Goal: Information Seeking & Learning: Find specific fact

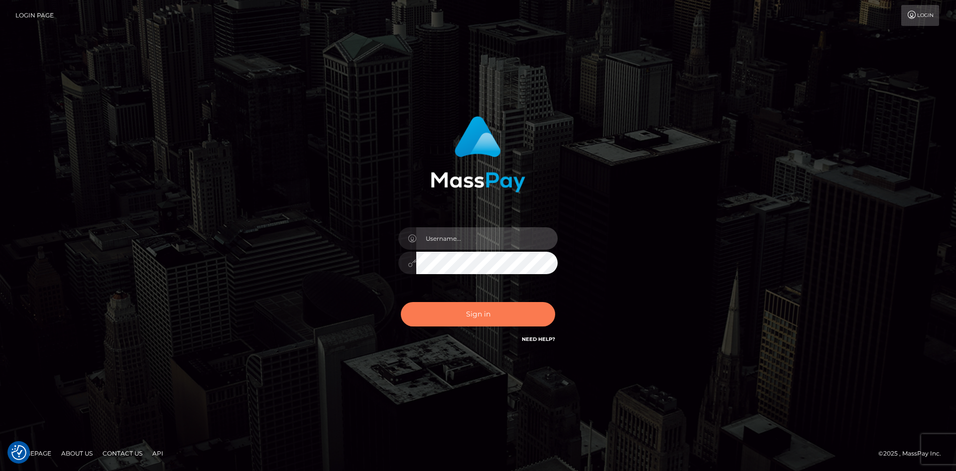
type input "alexstef"
drag, startPoint x: 479, startPoint y: 310, endPoint x: 472, endPoint y: 309, distance: 7.0
click at [477, 310] on button "Sign in" at bounding box center [478, 314] width 154 height 24
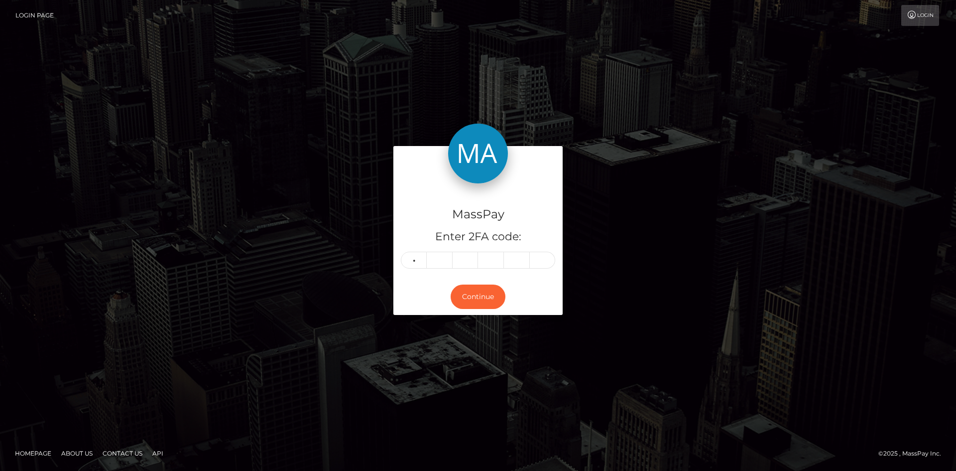
type input "0"
type input "8"
type input "2"
type input "0"
type input "7"
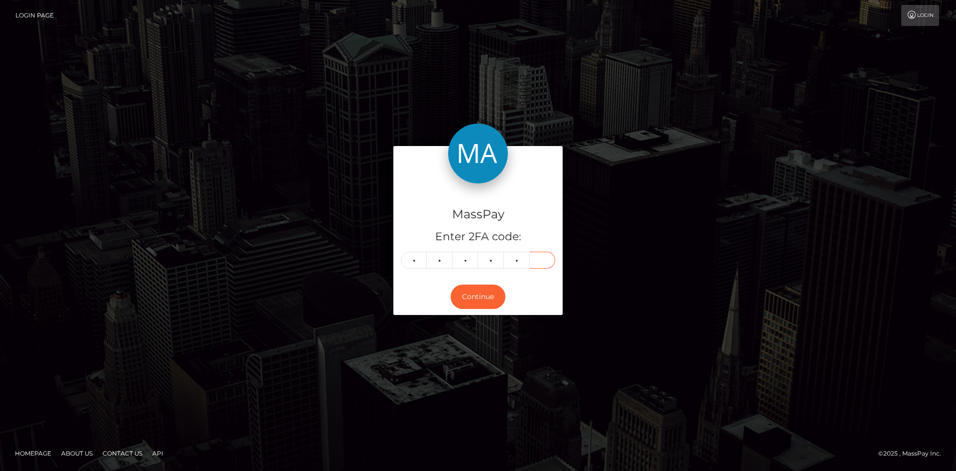
type input "6"
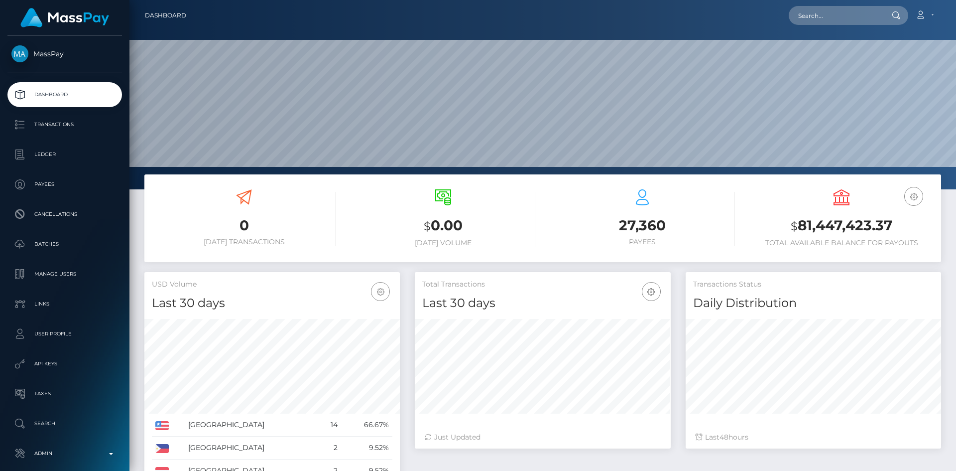
scroll to position [177, 256]
click at [828, 13] on input "text" at bounding box center [836, 15] width 94 height 19
paste input "yujiesun72@gmail.com"
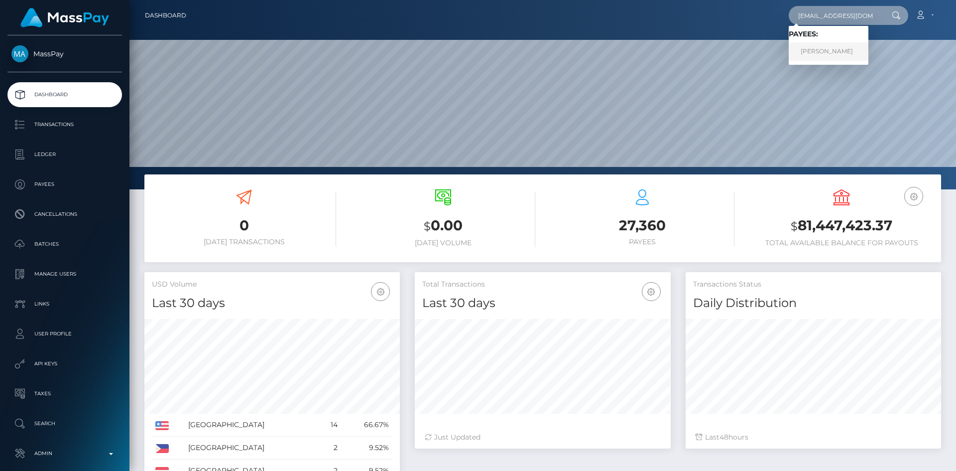
type input "yujiesun72@gmail.com"
click at [822, 51] on link "Jia Yang" at bounding box center [829, 51] width 80 height 18
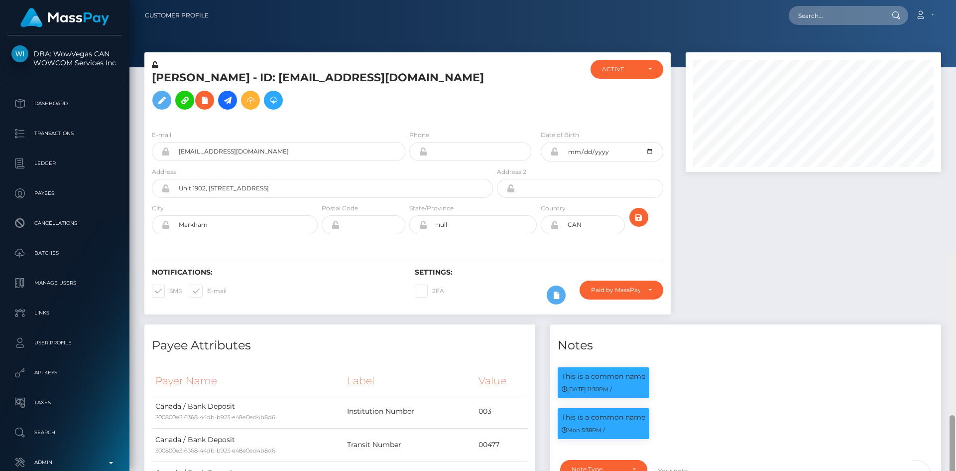
drag, startPoint x: 954, startPoint y: 67, endPoint x: 956, endPoint y: -43, distance: 110.1
click at [956, 0] on html "DBA: WowVegas CAN WOWCOM Services Inc Dashboard Transactions Ledger" at bounding box center [478, 235] width 956 height 471
click at [477, 86] on h5 "Jia Yang - ID: 9483242yujiesun72@gmail.com" at bounding box center [320, 92] width 336 height 44
click at [211, 94] on icon at bounding box center [205, 100] width 12 height 12
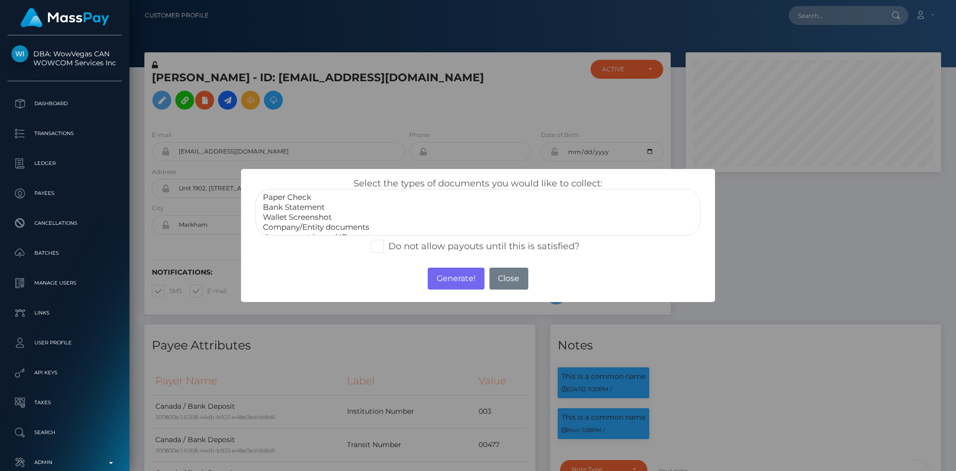
scroll to position [20, 0]
select select "Government issued ID"
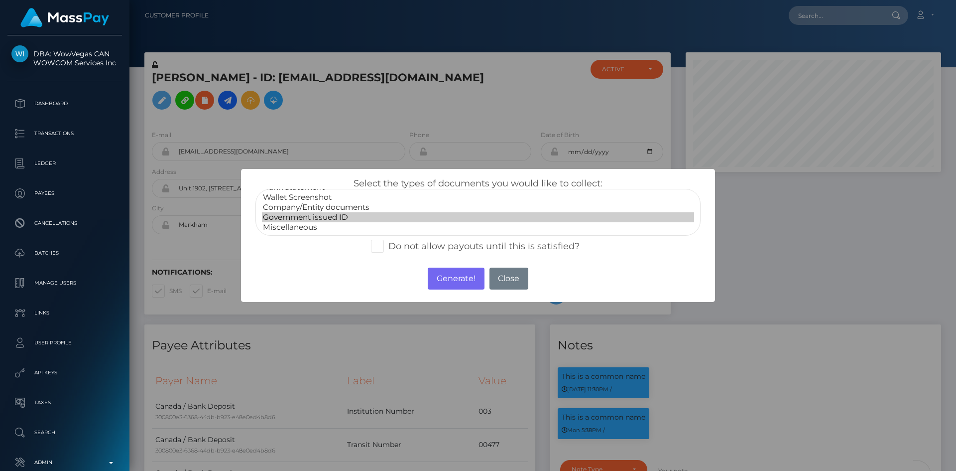
click at [314, 217] on option "Government issued ID" at bounding box center [478, 217] width 432 height 10
click at [457, 278] on button "Generate!" at bounding box center [456, 278] width 56 height 22
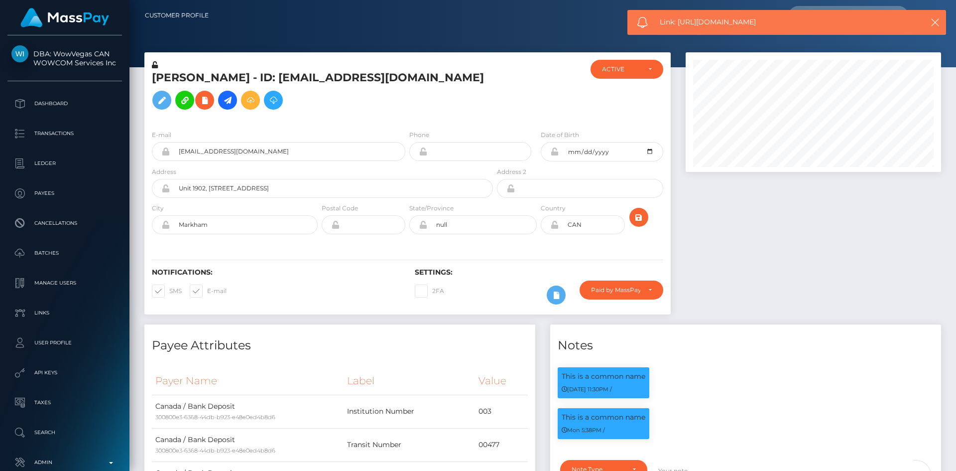
click at [721, 22] on span "Link: https://l.maspay.io/8gGWs" at bounding box center [783, 22] width 246 height 10
copy span "Link: https://l.maspay.io/8gGWs"
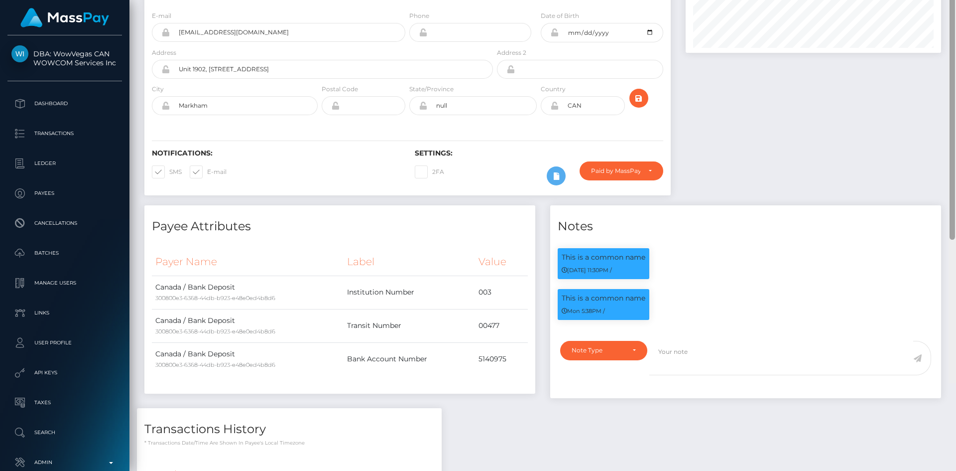
scroll to position [0, 0]
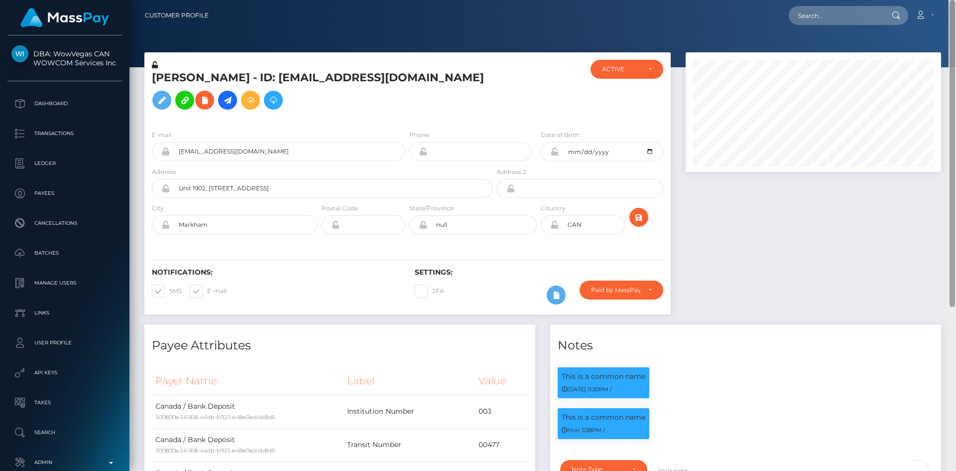
drag, startPoint x: 951, startPoint y: 96, endPoint x: 941, endPoint y: -6, distance: 102.6
click at [941, 0] on html "DBA: WowVegas CAN WOWCOM Services Inc Dashboard Transactions Ledger" at bounding box center [478, 235] width 956 height 471
click at [826, 10] on input "text" at bounding box center [836, 15] width 94 height 19
paste input "60cd5730362a419fa1961e4545719c97"
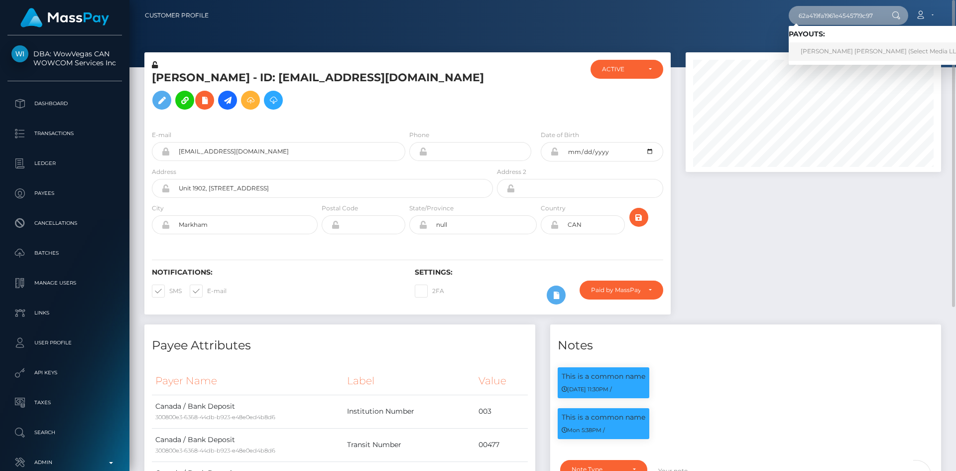
type input "60cd5730362a419fa1961e4545719c97"
click at [829, 52] on link "Tate Nickels Bach (Select Media LLC - )" at bounding box center [884, 51] width 191 height 18
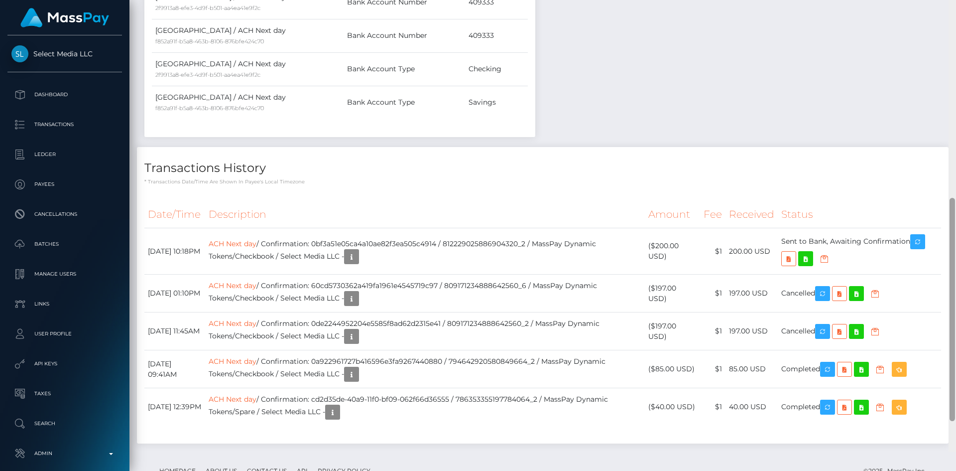
scroll to position [522, 0]
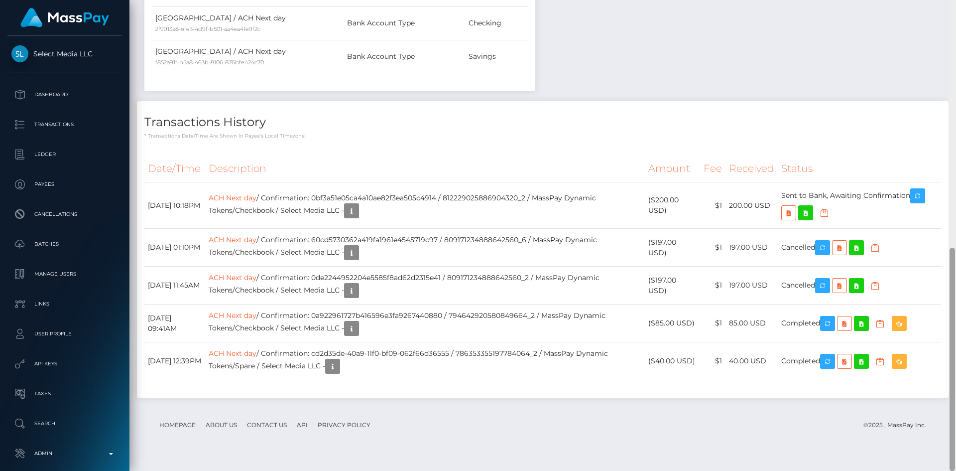
drag, startPoint x: 953, startPoint y: 143, endPoint x: 956, endPoint y: 379, distance: 235.6
click at [956, 379] on div at bounding box center [952, 235] width 7 height 471
click at [358, 259] on icon "button" at bounding box center [352, 253] width 12 height 12
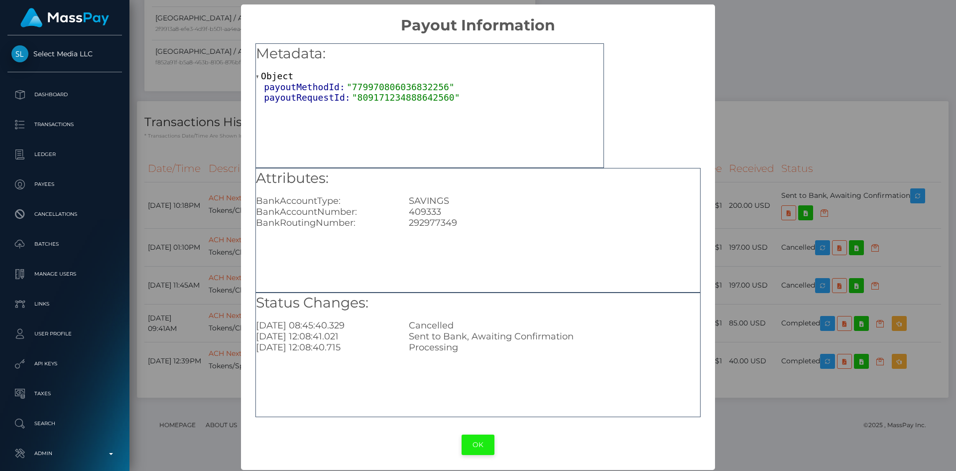
click at [475, 450] on button "OK" at bounding box center [478, 444] width 33 height 20
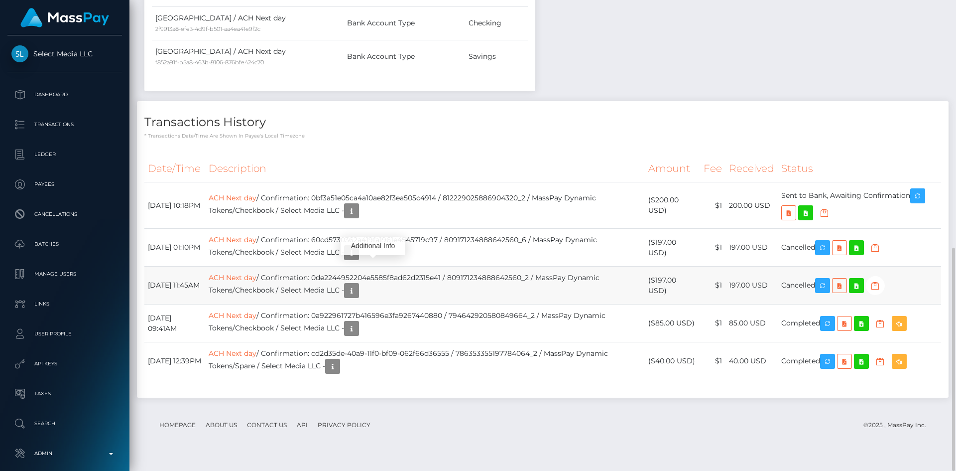
click at [442, 283] on td "ACH Next day / Confirmation: 0de2244952204e5585f8ad62d2315e41 / 809171234888642…" at bounding box center [425, 285] width 440 height 38
click at [358, 259] on icon "button" at bounding box center [352, 253] width 12 height 12
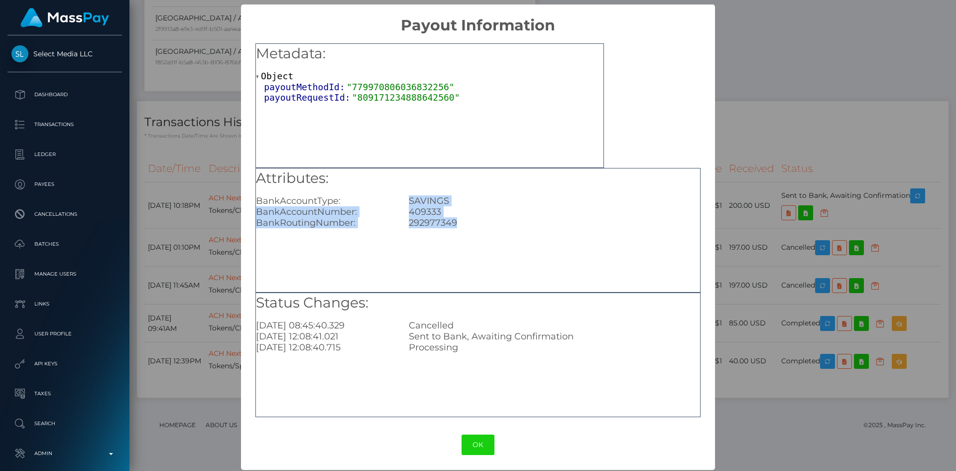
drag, startPoint x: 457, startPoint y: 222, endPoint x: 405, endPoint y: 204, distance: 54.7
click at [405, 204] on div "Attributes: BankAccountType: SAVINGS BankAccountNumber: 409333 BankRoutingNumbe…" at bounding box center [478, 198] width 444 height 60
copy div "SAVINGS BankAccountNumber: 409333 BankRoutingNumber: 292977349"
click at [750, 263] on div "× Payout Information Metadata: Object payoutMethodId: "779970806036832256" payo…" at bounding box center [478, 235] width 956 height 471
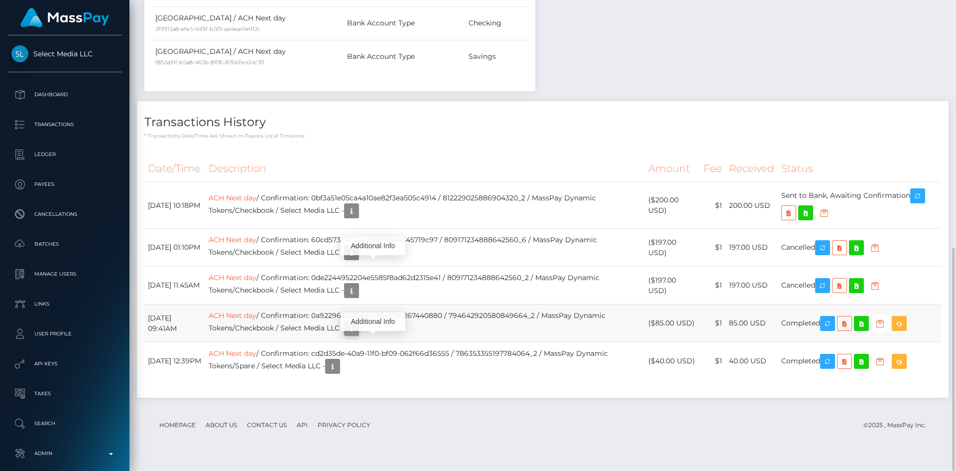
click at [358, 335] on icon "button" at bounding box center [352, 328] width 12 height 12
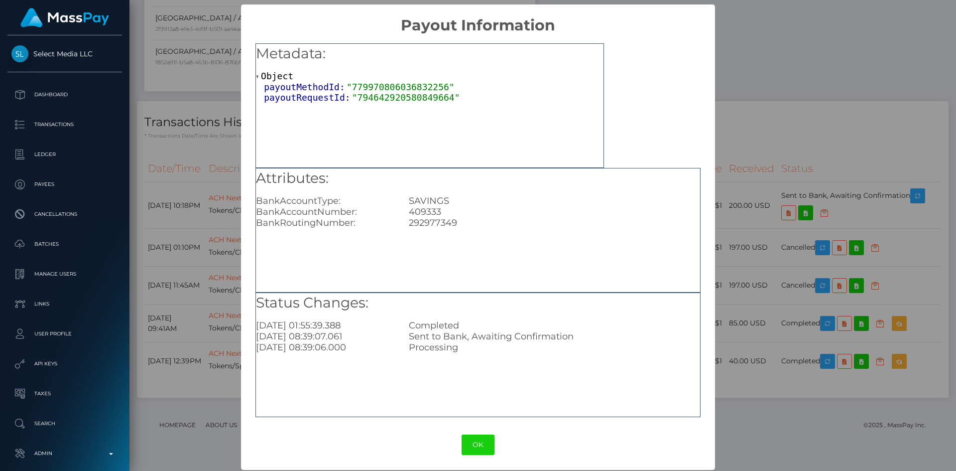
drag, startPoint x: 829, startPoint y: 136, endPoint x: 829, endPoint y: 175, distance: 38.4
click at [829, 136] on div "× Payout Information Metadata: Object payoutMethodId: "779970806036832256" payo…" at bounding box center [478, 235] width 956 height 471
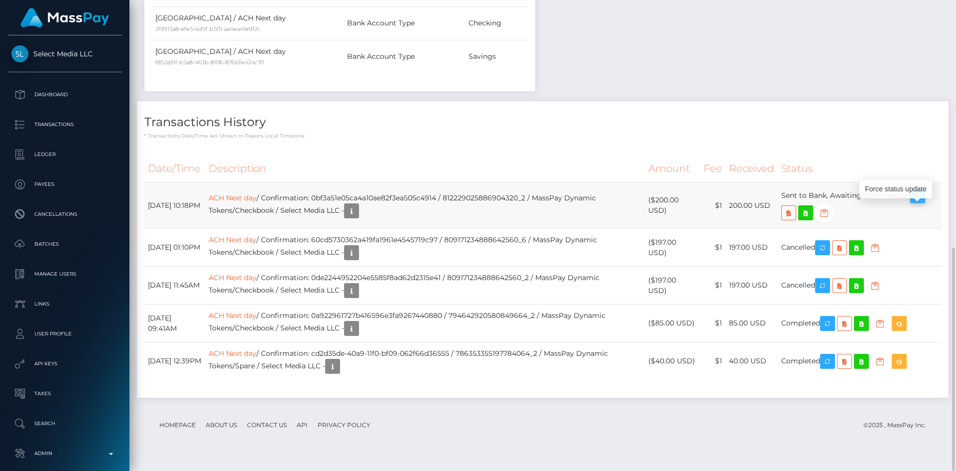
click at [925, 203] on button "button" at bounding box center [918, 195] width 15 height 15
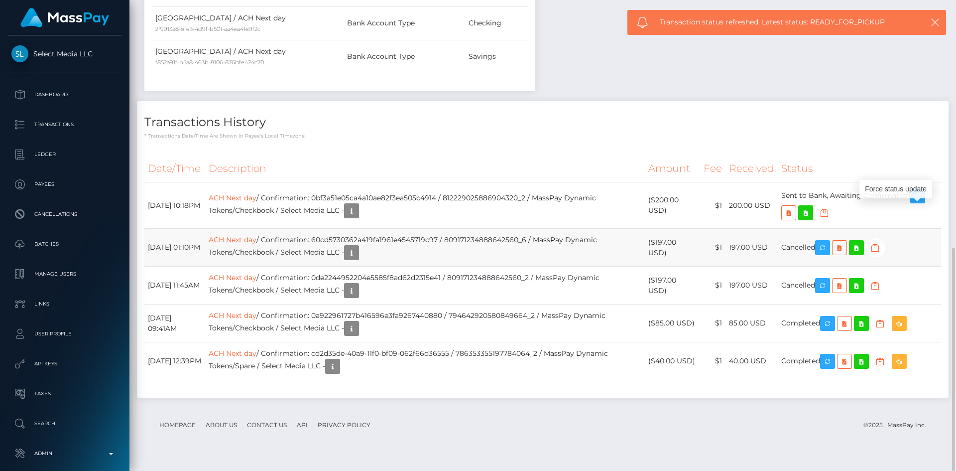
click at [257, 244] on link "ACH Next day" at bounding box center [233, 239] width 48 height 9
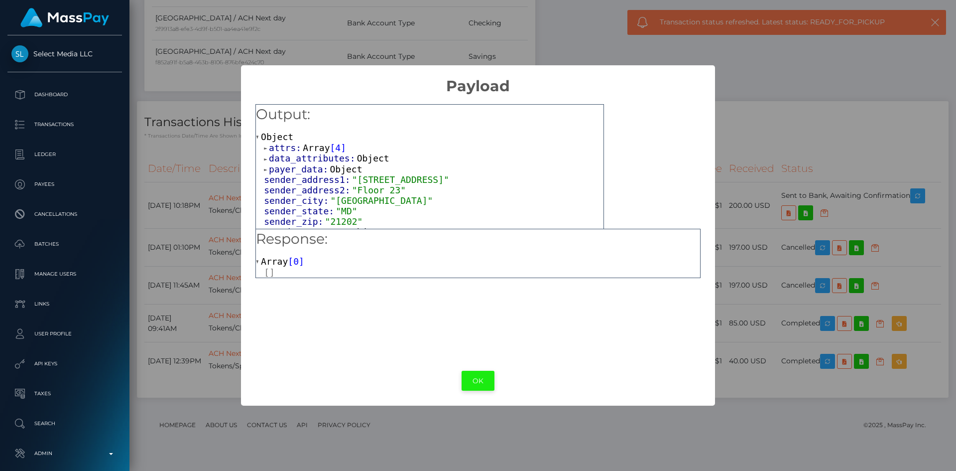
click at [484, 381] on button "OK" at bounding box center [478, 381] width 33 height 20
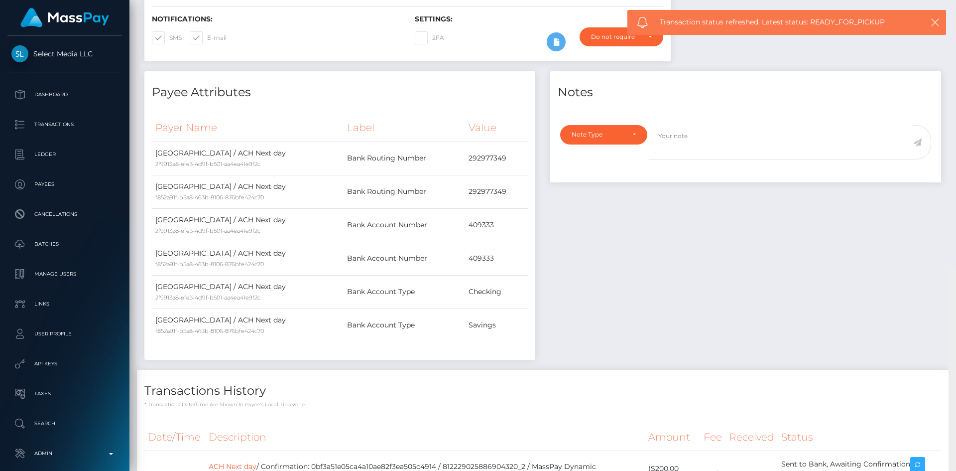
scroll to position [0, 0]
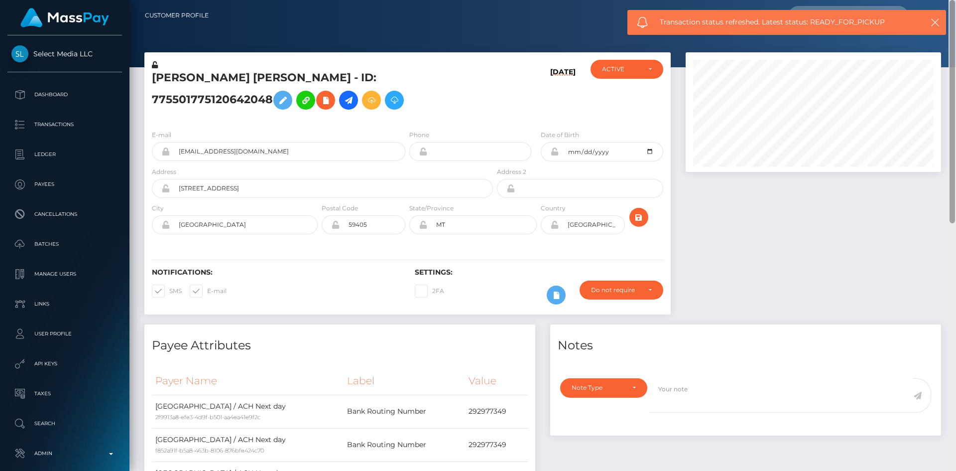
drag, startPoint x: 953, startPoint y: 439, endPoint x: 956, endPoint y: 59, distance: 380.1
click at [956, 59] on div at bounding box center [952, 235] width 7 height 471
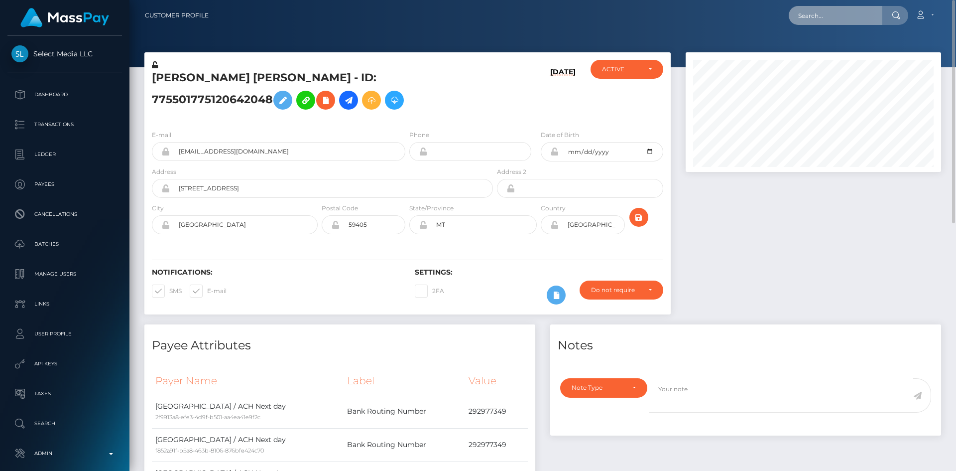
click at [852, 14] on input "text" at bounding box center [836, 15] width 94 height 19
paste input "MSPf23c61d5a9ea09a"
type input "MSPf23c61d5a9ea09a"
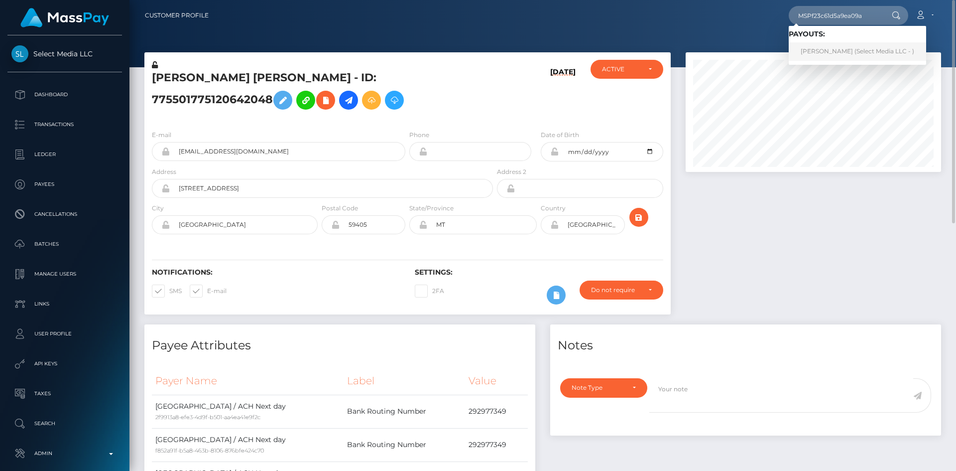
click at [831, 50] on link "Jarid BOJA Corcilles (Select Media LLC - )" at bounding box center [857, 51] width 137 height 18
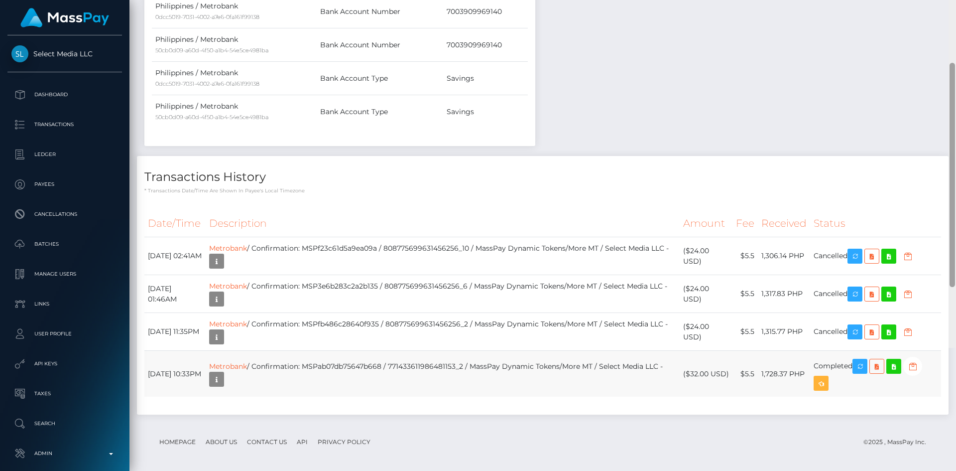
scroll to position [517, 0]
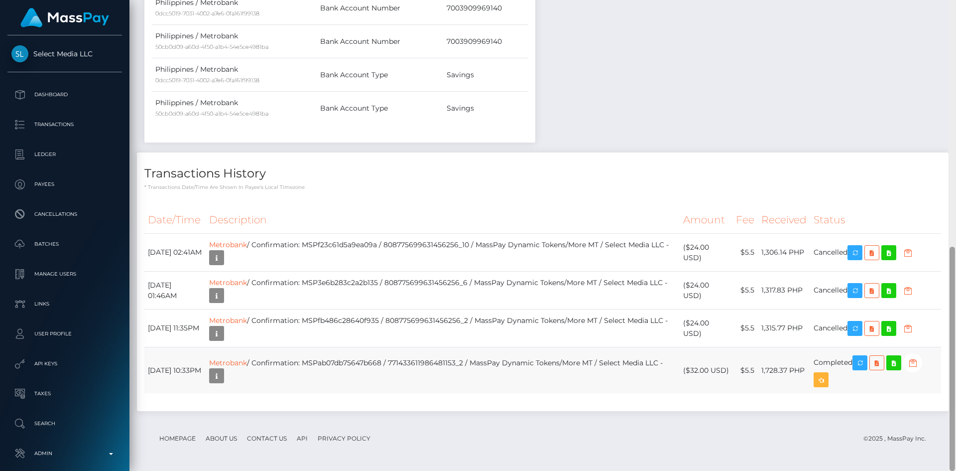
drag, startPoint x: 949, startPoint y: 136, endPoint x: 935, endPoint y: 360, distance: 224.1
click at [935, 360] on div "Customer Profile Loading... Loading..." at bounding box center [543, 235] width 827 height 471
click at [334, 329] on td "Metrobank / Confirmation: MSPfb486c28640f935 / 808775699631456256_2 / MassPay D…" at bounding box center [443, 328] width 474 height 38
click at [223, 375] on icon "button" at bounding box center [217, 376] width 12 height 12
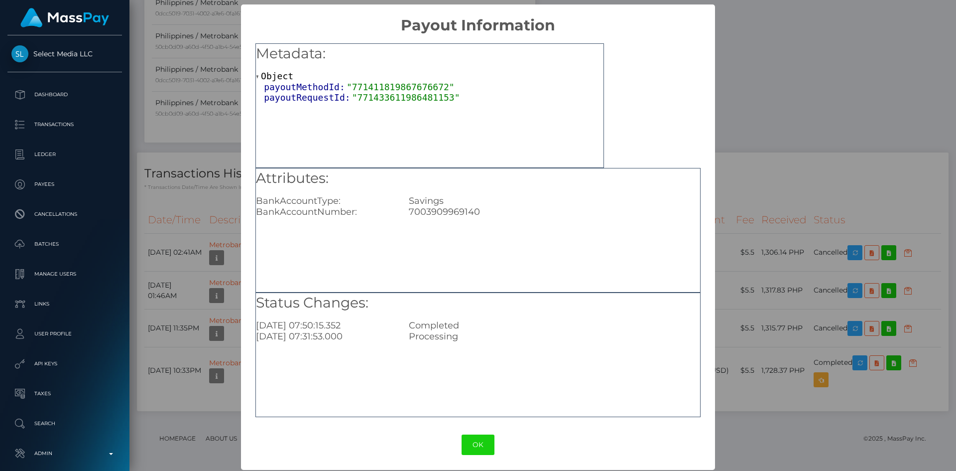
click at [464, 212] on div "7003909969140" at bounding box center [554, 211] width 306 height 11
copy div "7003909969140"
click at [481, 447] on button "OK" at bounding box center [478, 444] width 33 height 20
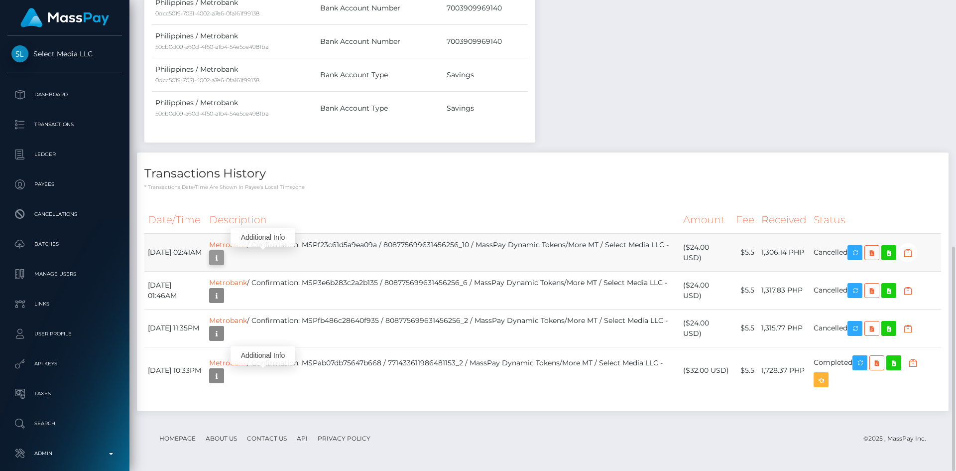
click at [223, 262] on icon "button" at bounding box center [217, 258] width 12 height 12
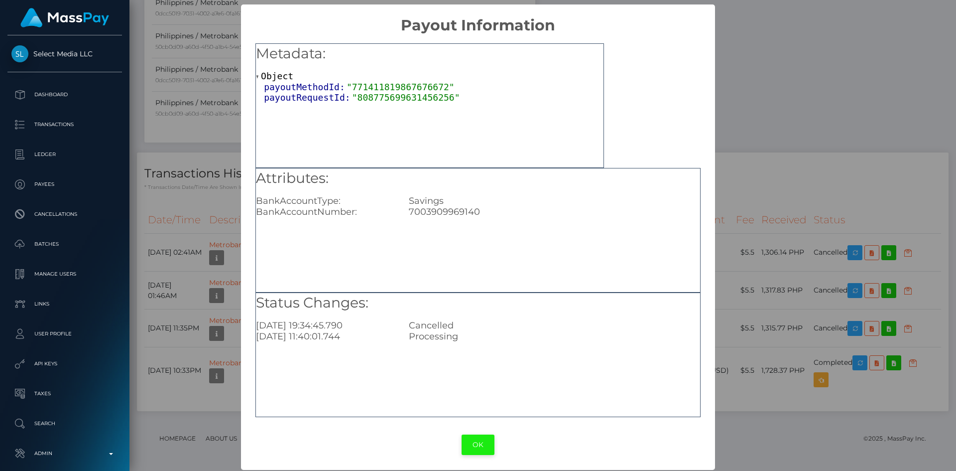
click at [476, 452] on button "OK" at bounding box center [478, 444] width 33 height 20
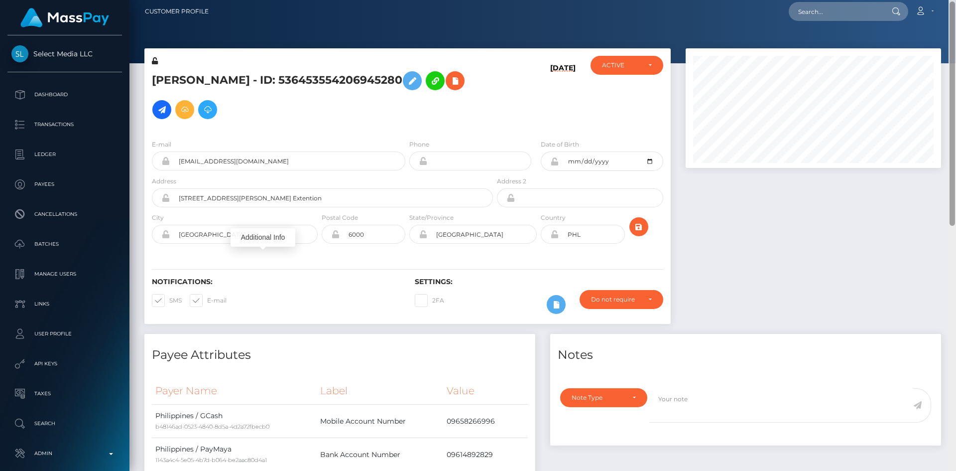
scroll to position [0, 0]
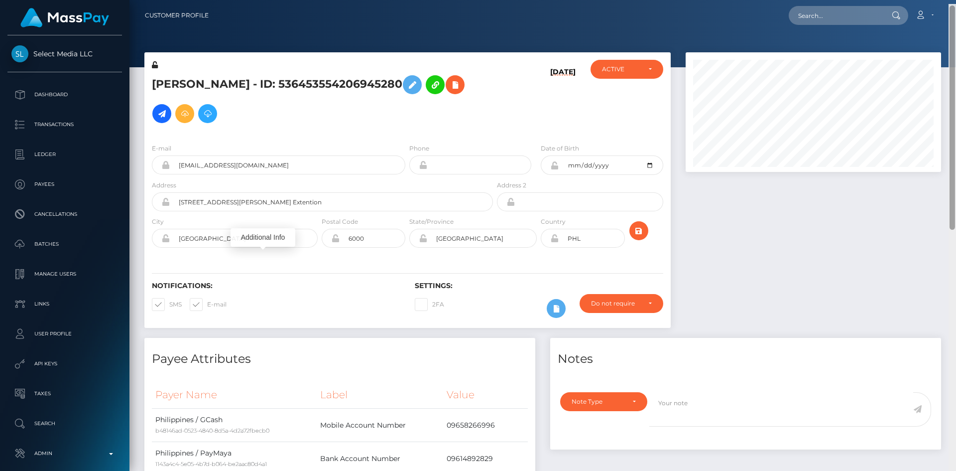
drag, startPoint x: 950, startPoint y: 370, endPoint x: 934, endPoint y: 98, distance: 272.5
click at [948, 104] on div at bounding box center [952, 117] width 5 height 224
click at [830, 235] on div at bounding box center [813, 194] width 270 height 285
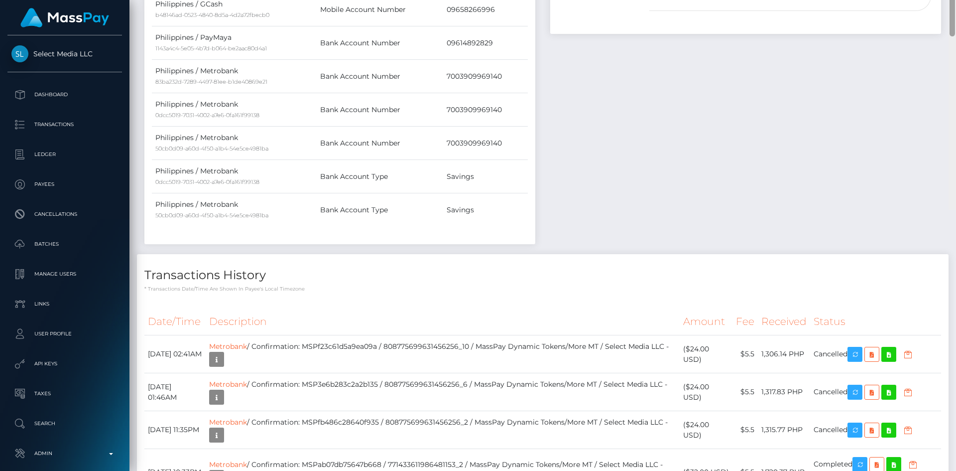
scroll to position [517, 0]
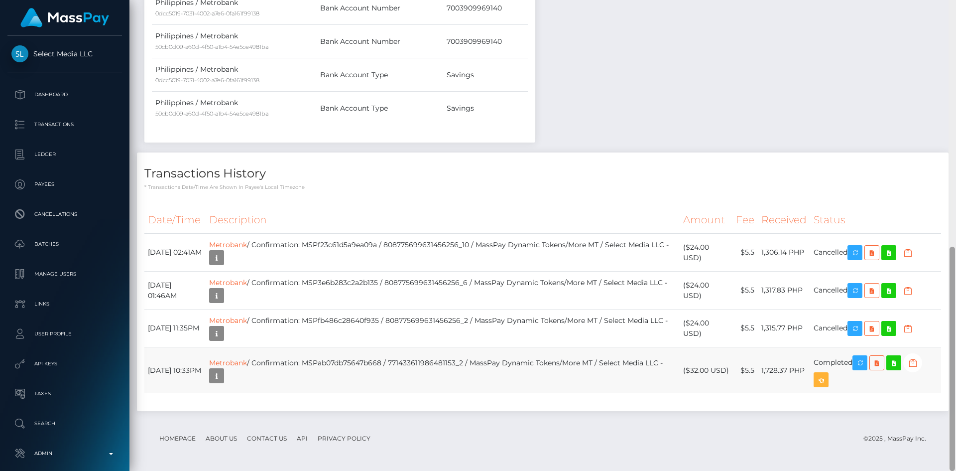
drag, startPoint x: 954, startPoint y: 146, endPoint x: 882, endPoint y: 374, distance: 239.3
click at [948, 380] on div at bounding box center [952, 359] width 5 height 224
click at [339, 235] on td "Metrobank / Confirmation: MSPf23c61d5a9ea09a / 808775699631456256_10 / MassPay …" at bounding box center [443, 253] width 474 height 38
click at [365, 250] on td "Metrobank / Confirmation: MSPf23c61d5a9ea09a / 808775699631456256_10 / MassPay …" at bounding box center [443, 253] width 474 height 38
click at [365, 247] on td "Metrobank / Confirmation: MSPf23c61d5a9ea09a / 808775699631456256_10 / MassPay …" at bounding box center [443, 253] width 474 height 38
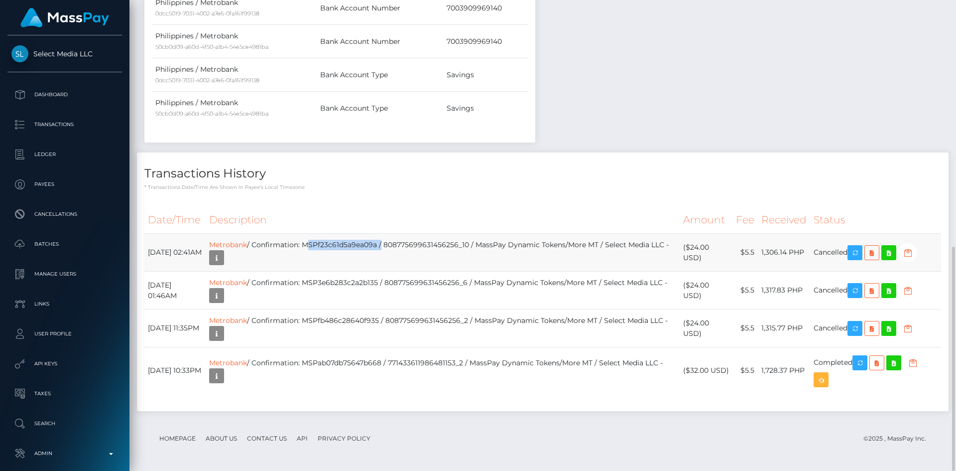
click at [365, 247] on td "Metrobank / Confirmation: MSPf23c61d5a9ea09a / 808775699631456256_10 / MassPay …" at bounding box center [443, 253] width 474 height 38
copy td "MSPf23c61d5a9ea09a"
click at [357, 284] on td "Metrobank / Confirmation: MSP3e6b283c2a2b135 / 808775699631456256_6 / MassPay D…" at bounding box center [443, 290] width 474 height 38
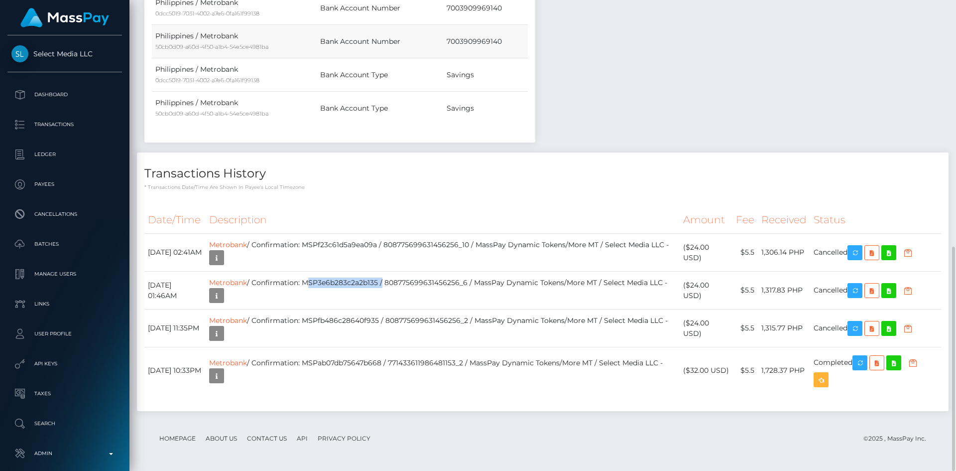
copy td "MSP3e6b283c2a2b135"
click at [367, 318] on td "Metrobank / Confirmation: MSPfb486c28640f935 / 808775699631456256_2 / MassPay D…" at bounding box center [443, 328] width 474 height 38
copy td "MSPfb486c28640f935"
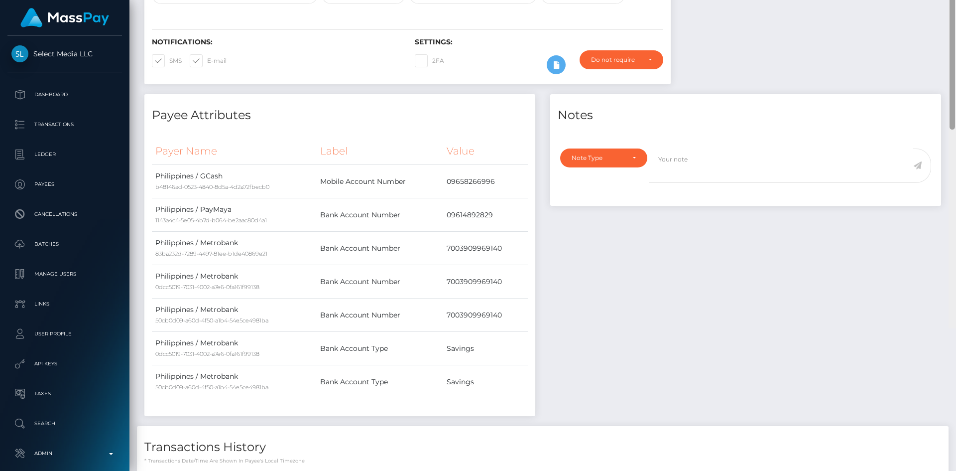
scroll to position [0, 0]
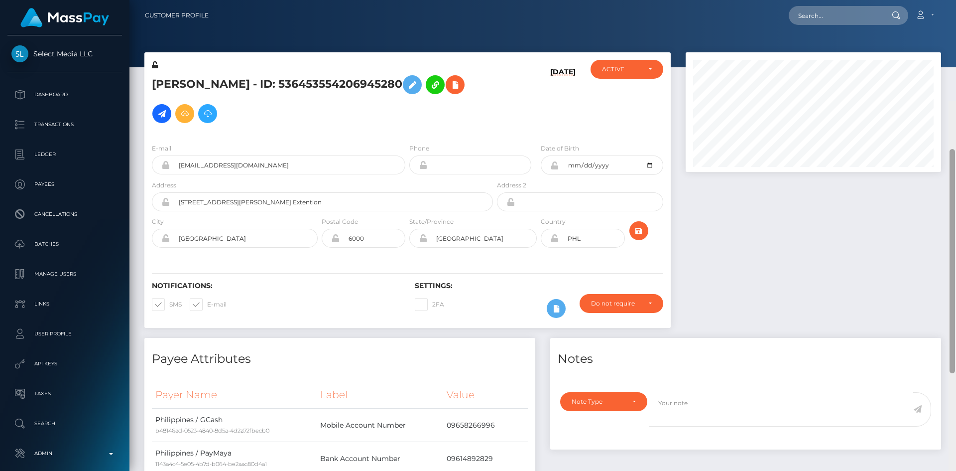
drag, startPoint x: 953, startPoint y: 343, endPoint x: 935, endPoint y: 71, distance: 272.6
click at [948, 101] on div at bounding box center [952, 336] width 7 height 471
click at [830, 15] on input "text" at bounding box center [836, 15] width 94 height 19
paste input "[EMAIL_ADDRESS][DOMAIN_NAME]"
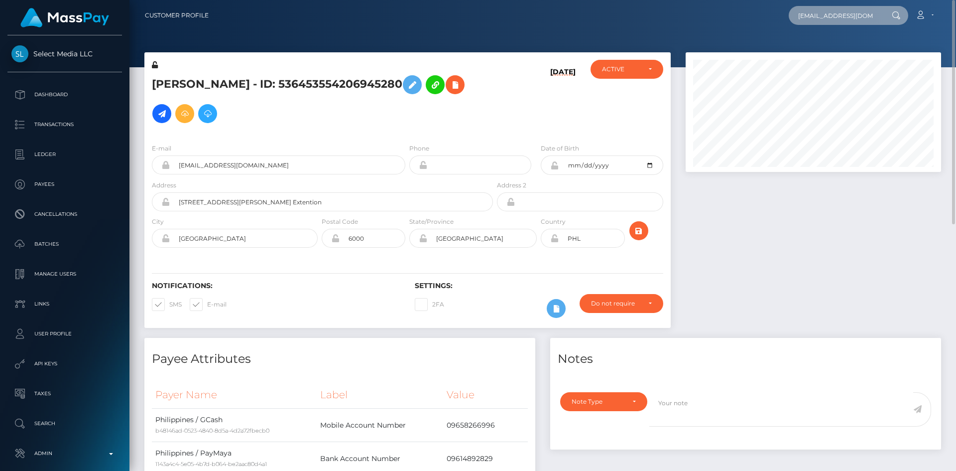
scroll to position [0, 20]
type input "[EMAIL_ADDRESS][DOMAIN_NAME]"
